Goal: Check status: Check status

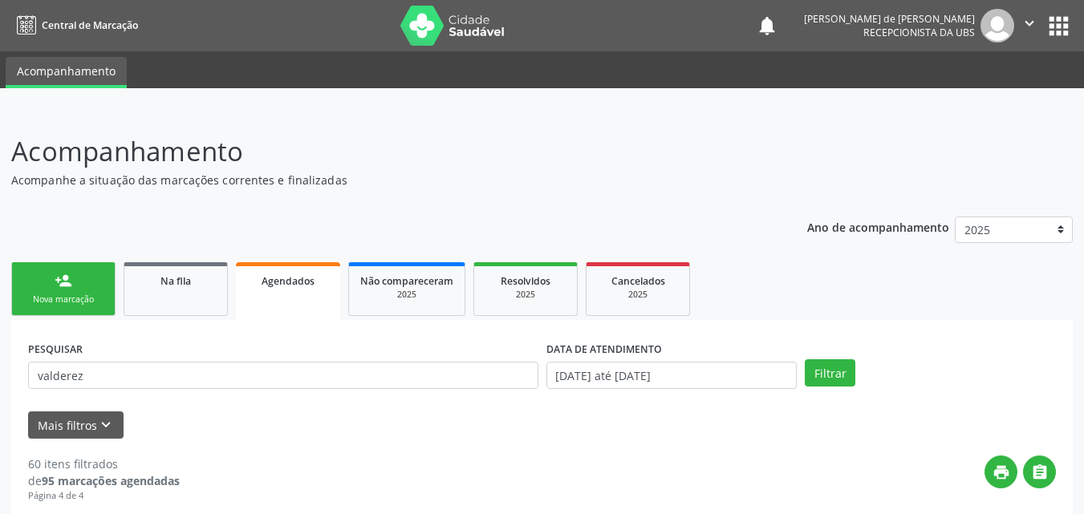
click at [805, 360] on button "Filtrar" at bounding box center [830, 373] width 51 height 27
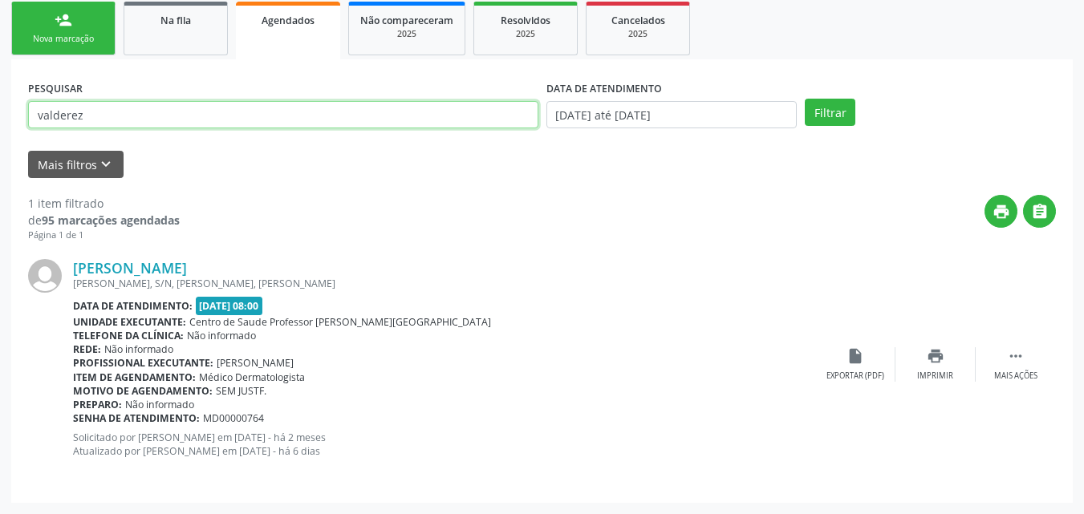
click at [108, 110] on input "valderez" at bounding box center [283, 114] width 510 height 27
type input "valderez frança"
click at [805, 99] on button "Filtrar" at bounding box center [830, 112] width 51 height 27
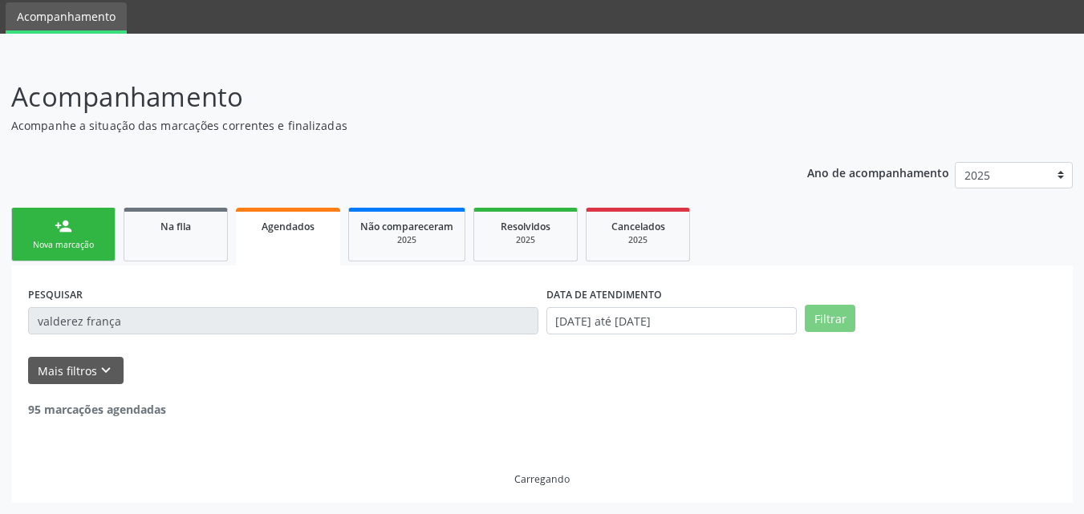
scroll to position [3, 0]
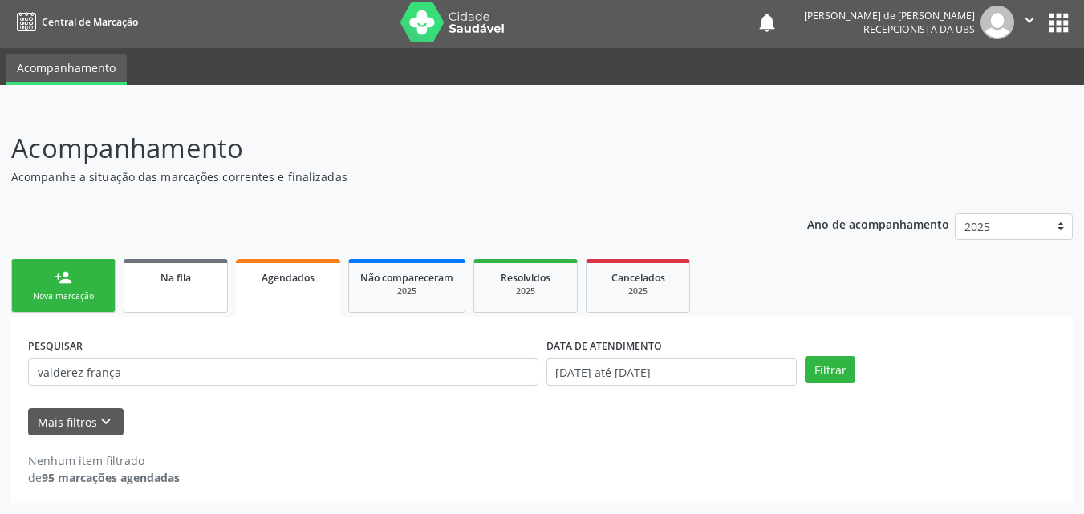
click at [158, 285] on div "Na fila" at bounding box center [176, 277] width 80 height 17
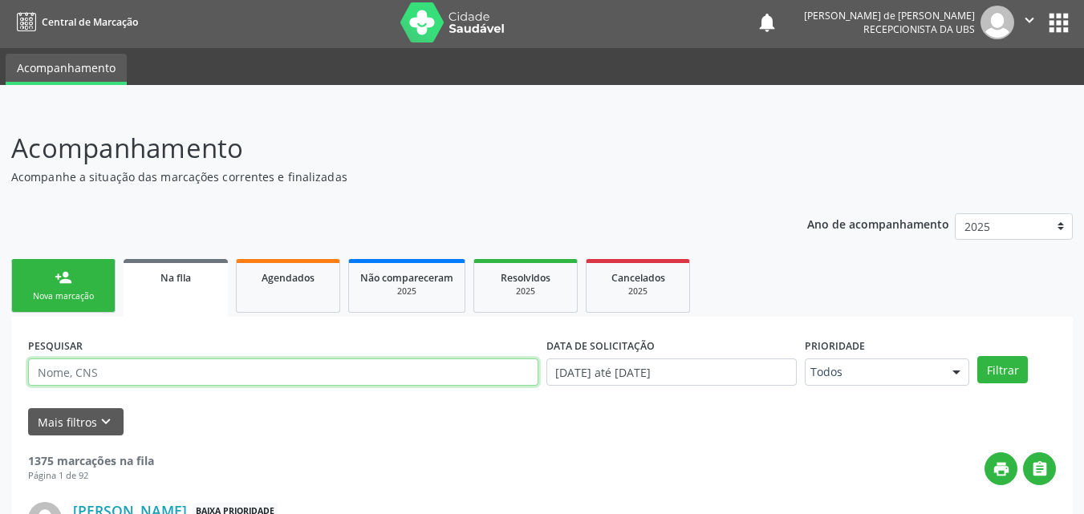
click at [93, 372] on input "text" at bounding box center [283, 372] width 510 height 27
type input "valderez frança"
click at [977, 356] on button "Filtrar" at bounding box center [1002, 369] width 51 height 27
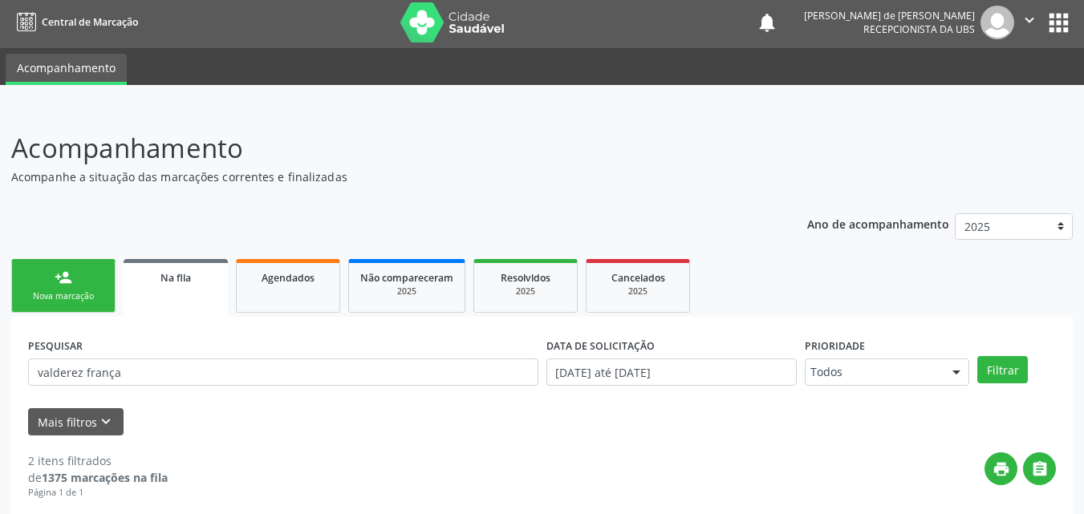
scroll to position [303, 0]
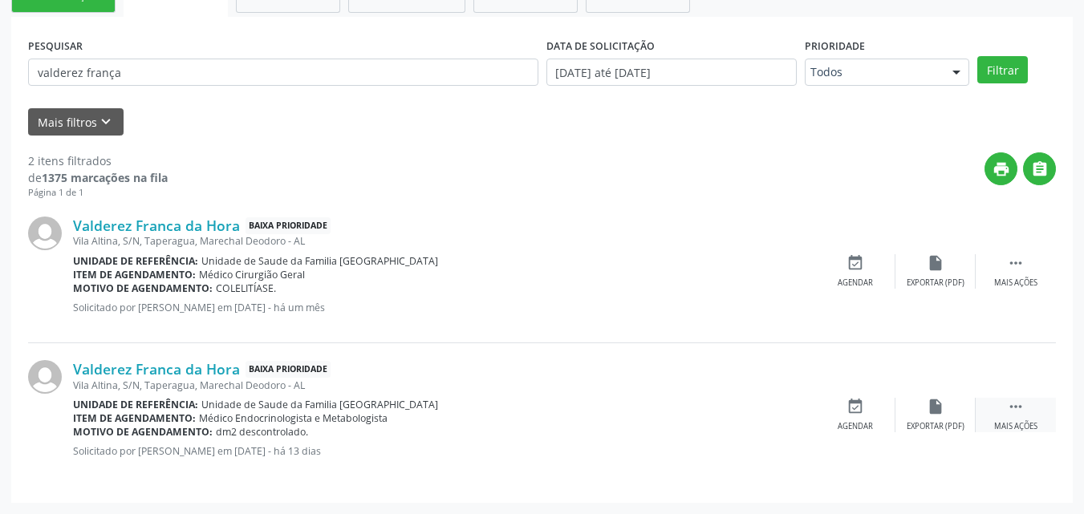
click at [1016, 419] on div " Mais ações" at bounding box center [1016, 415] width 80 height 35
click at [820, 467] on div "Valderez Franca da Hora Baixa Prioridade [GEOGRAPHIC_DATA], S/N, [GEOGRAPHIC_DA…" at bounding box center [542, 414] width 1028 height 143
click at [181, 366] on link "Valderez Franca da Hora" at bounding box center [156, 369] width 167 height 18
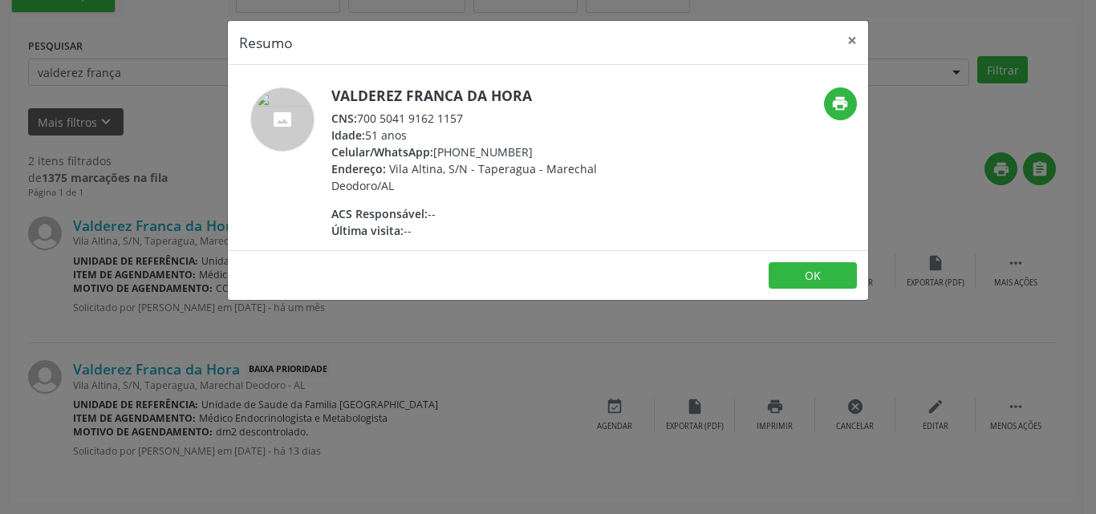
click at [493, 346] on div "Resumo × Valderez Franca da Hora CNS: 700 5041 9162 1157 Idade: 51 anos Celular…" at bounding box center [548, 257] width 1096 height 514
